Goal: Navigation & Orientation: Find specific page/section

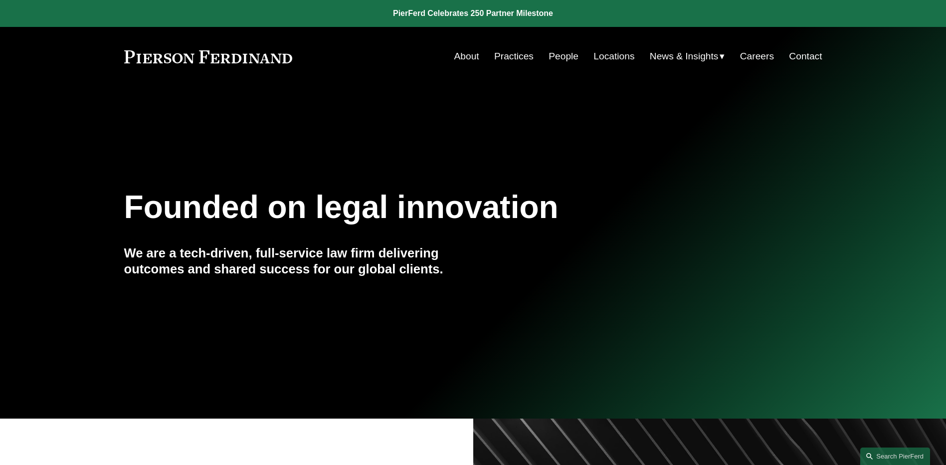
click at [563, 54] on link "People" at bounding box center [563, 56] width 30 height 19
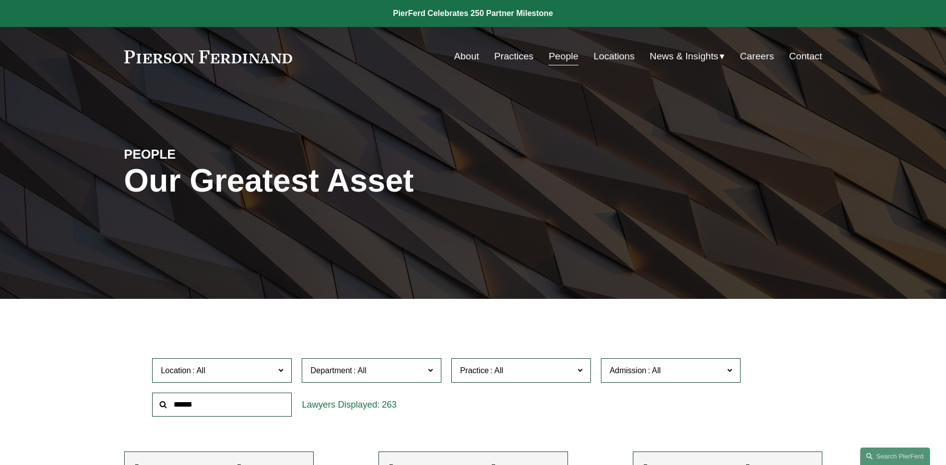
click at [0, 0] on span "News" at bounding box center [0, 0] width 0 height 0
